Goal: Communication & Community: Share content

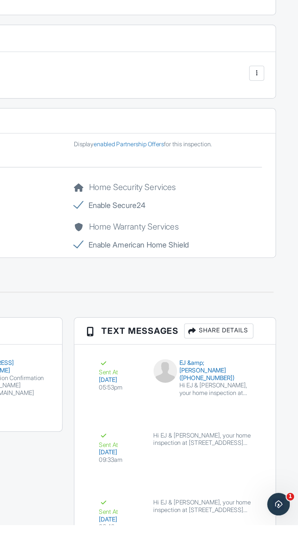
scroll to position [746, 0]
click at [255, 420] on div "Share Details" at bounding box center [246, 422] width 45 height 10
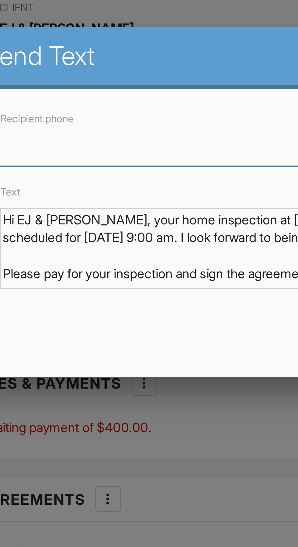
click at [102, 102] on input "Recipient phone" at bounding box center [149, 99] width 217 height 15
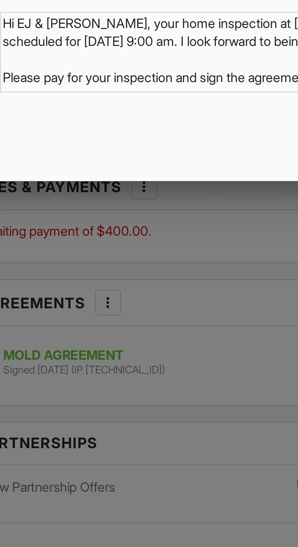
type input "8473222728"
click at [139, 186] on div "Recipient phone [PHONE_NUMBER] Text Hi EJ & [PERSON_NAME], your home inspection…" at bounding box center [149, 132] width 238 height 109
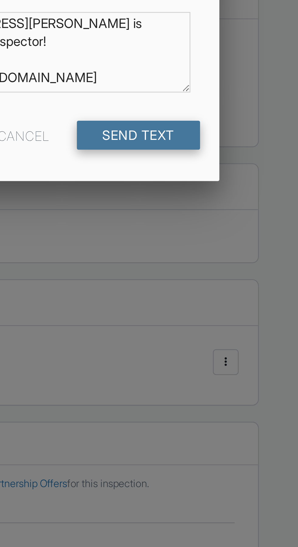
click at [250, 172] on input "Send Text" at bounding box center [237, 169] width 47 height 11
